Goal: Browse casually: Explore the website without a specific task or goal

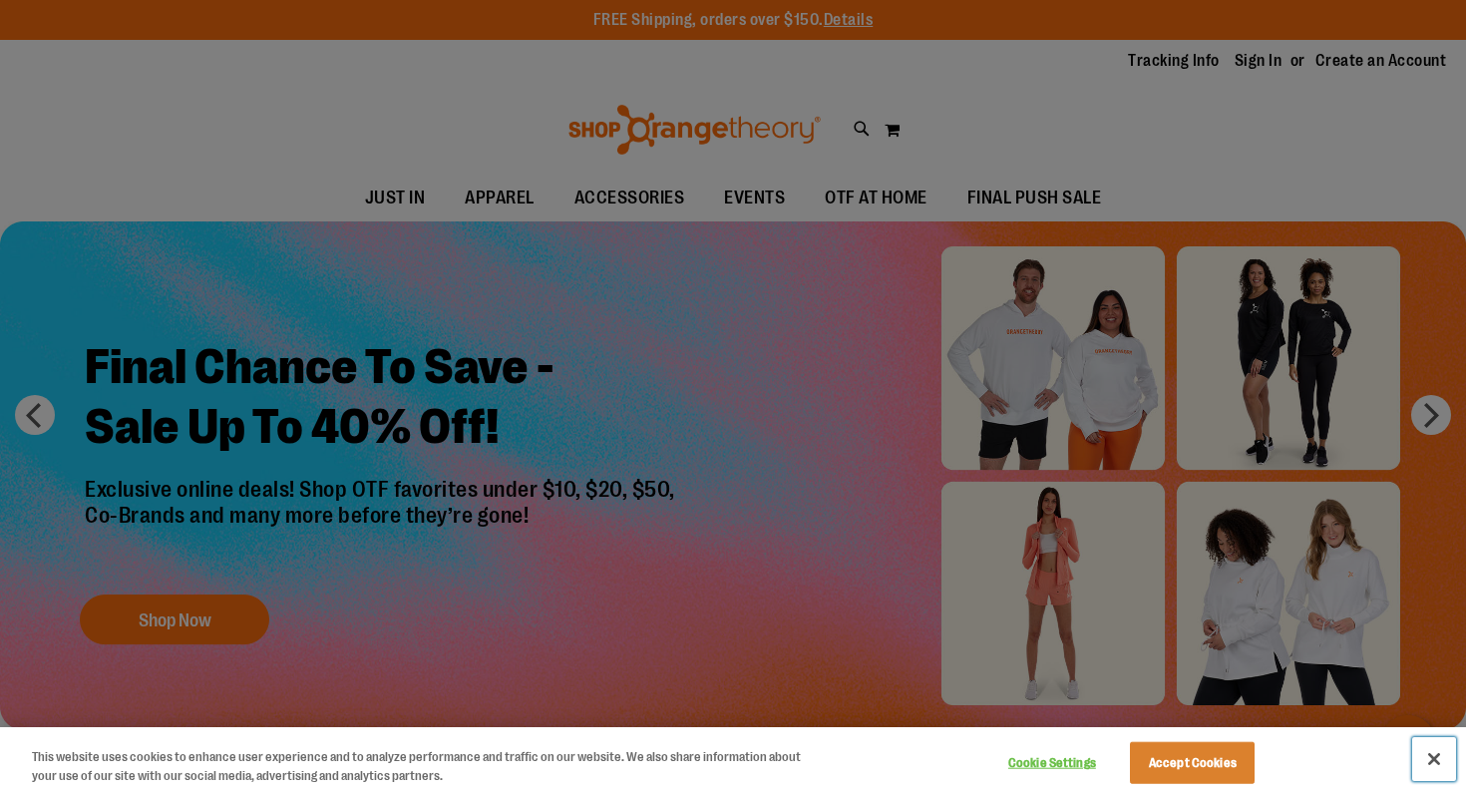
click at [1440, 764] on button "Close" at bounding box center [1434, 759] width 44 height 44
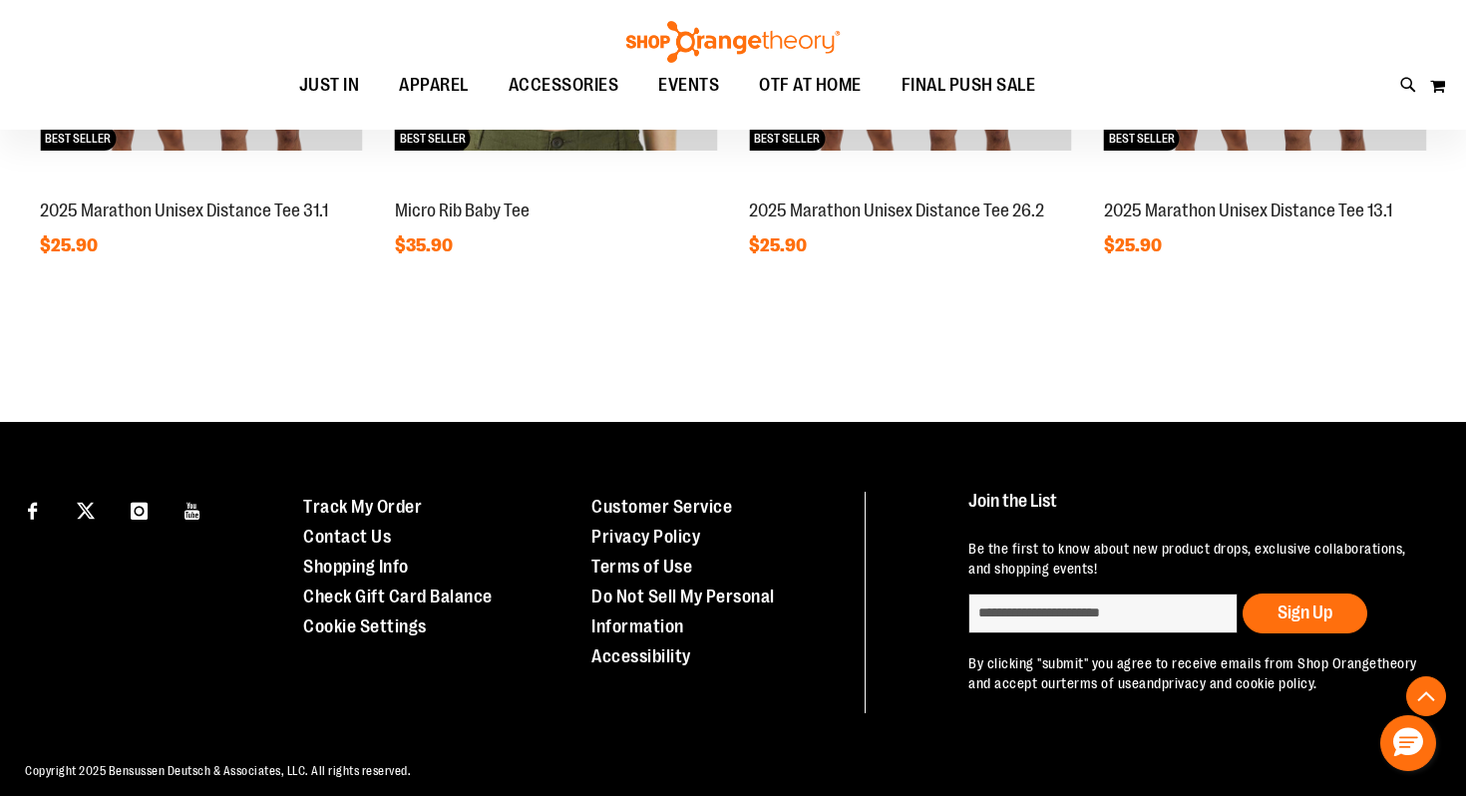
scroll to position [1924, 0]
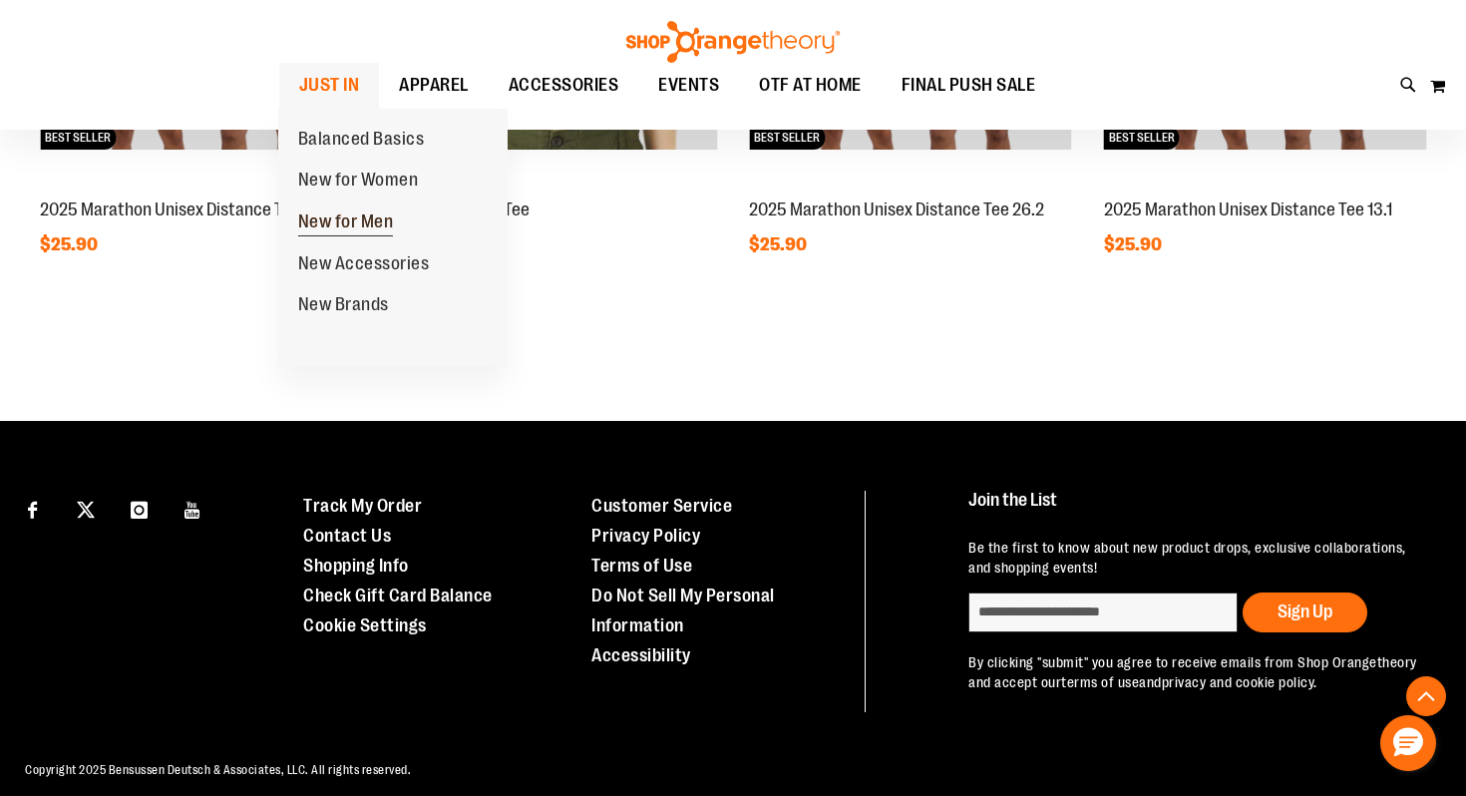
click at [352, 215] on span "New for Men" at bounding box center [346, 223] width 96 height 25
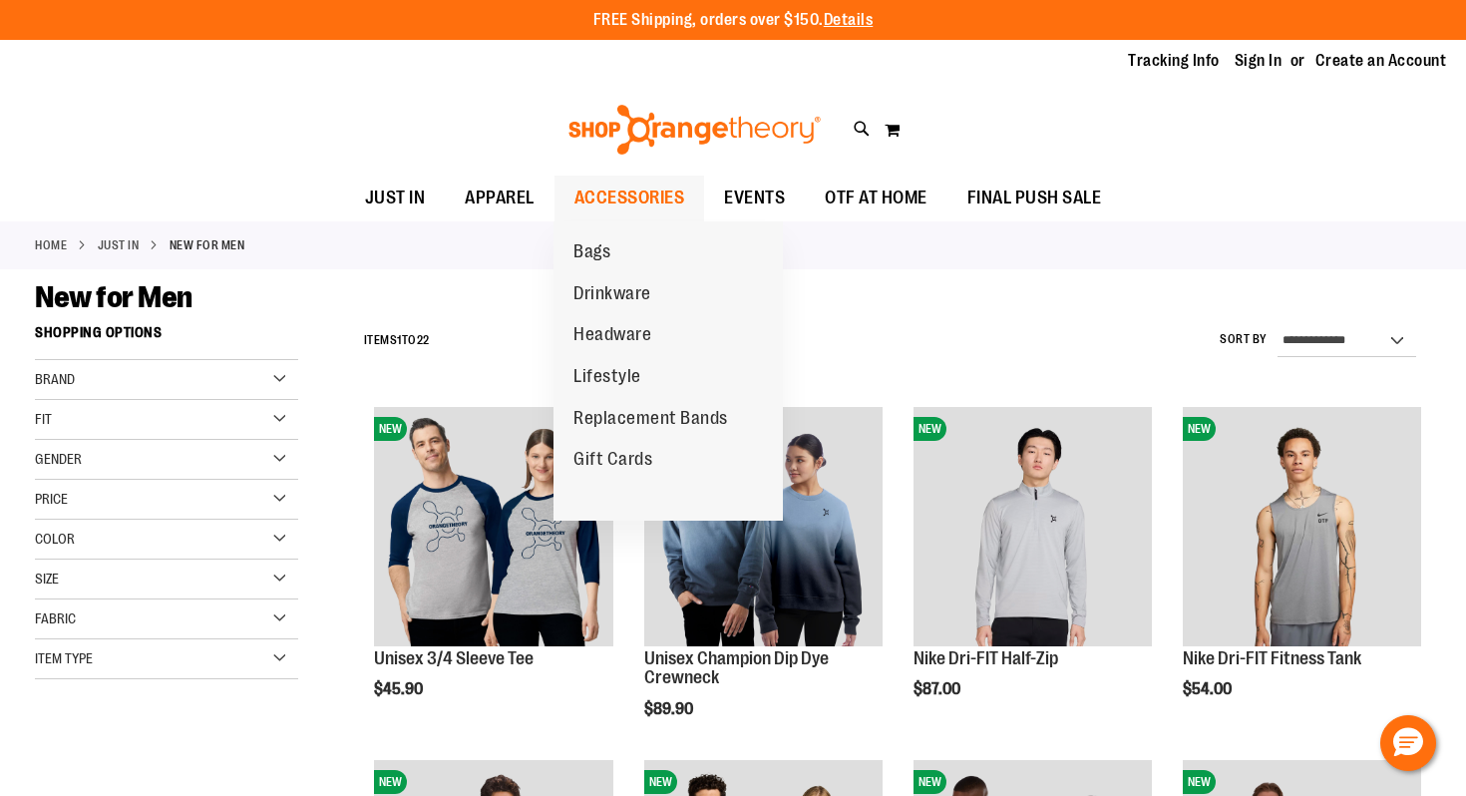
click at [625, 193] on span "ACCESSORIES" at bounding box center [629, 197] width 111 height 45
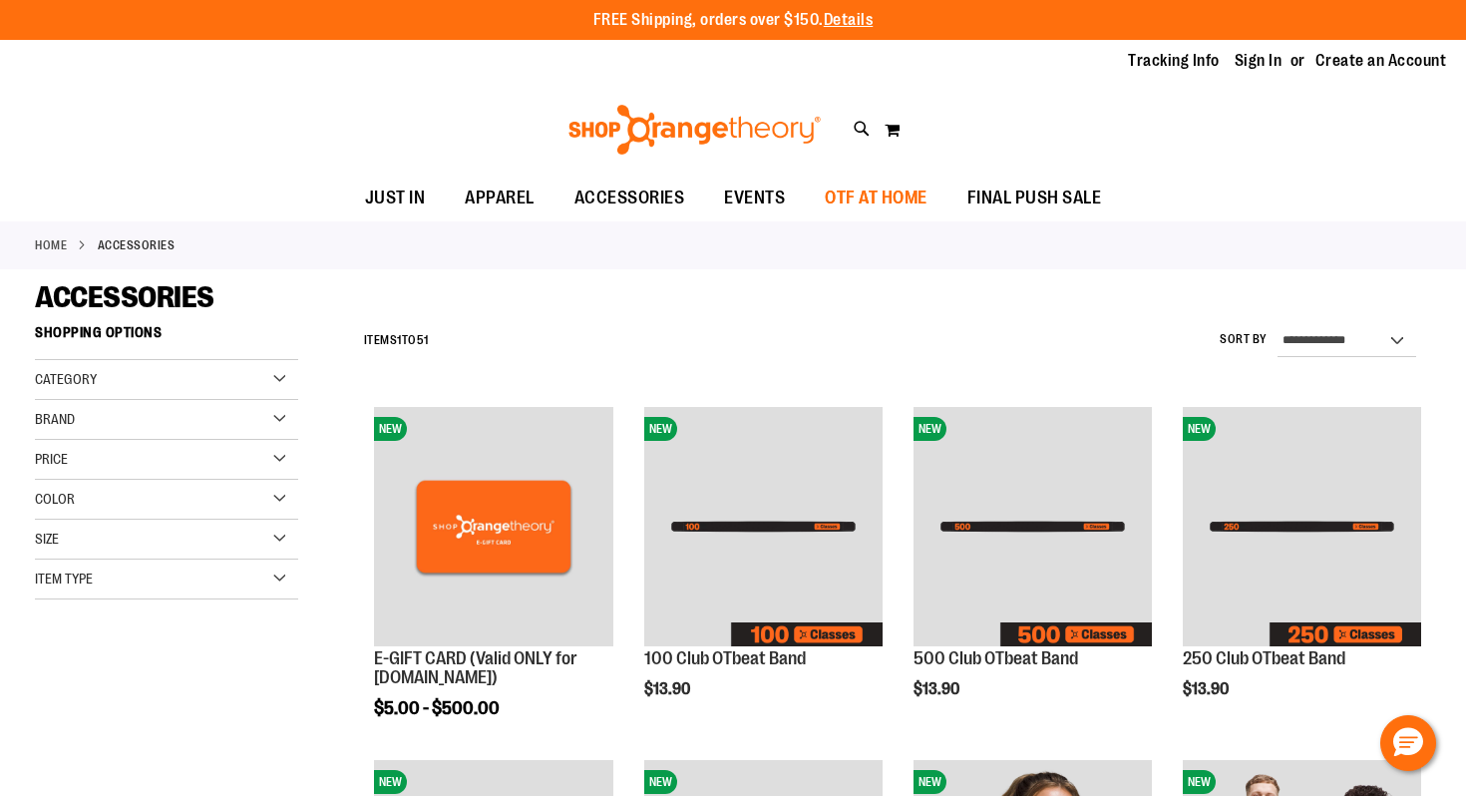
click at [849, 207] on span "OTF AT HOME" at bounding box center [876, 197] width 103 height 45
